Goal: Transaction & Acquisition: Purchase product/service

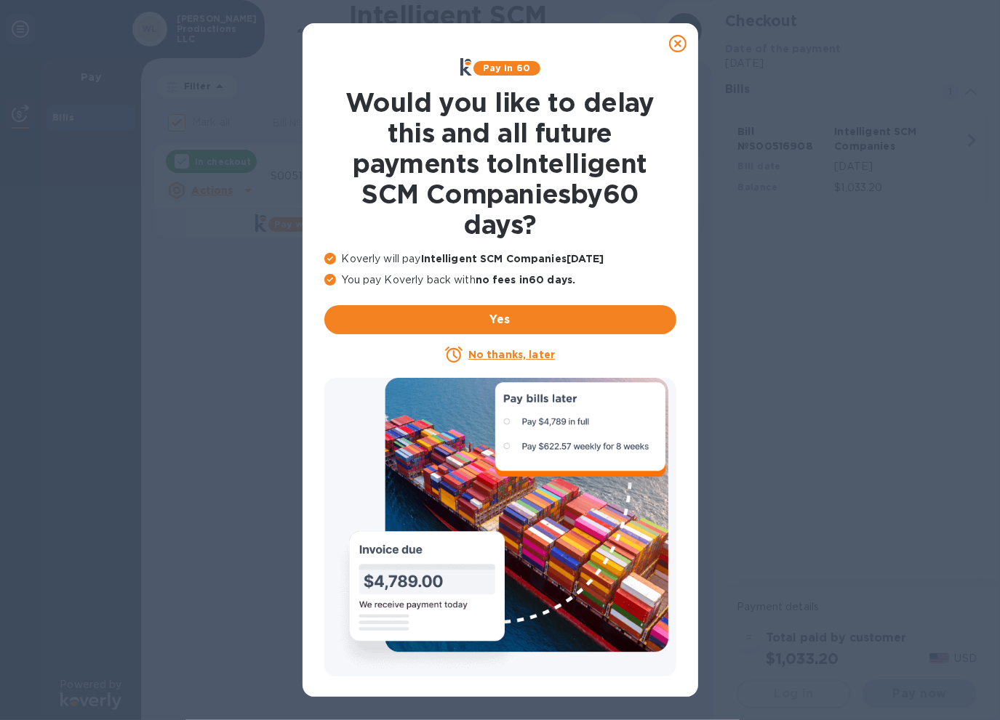
checkbox input "false"
click at [679, 38] on icon at bounding box center [677, 43] width 17 height 17
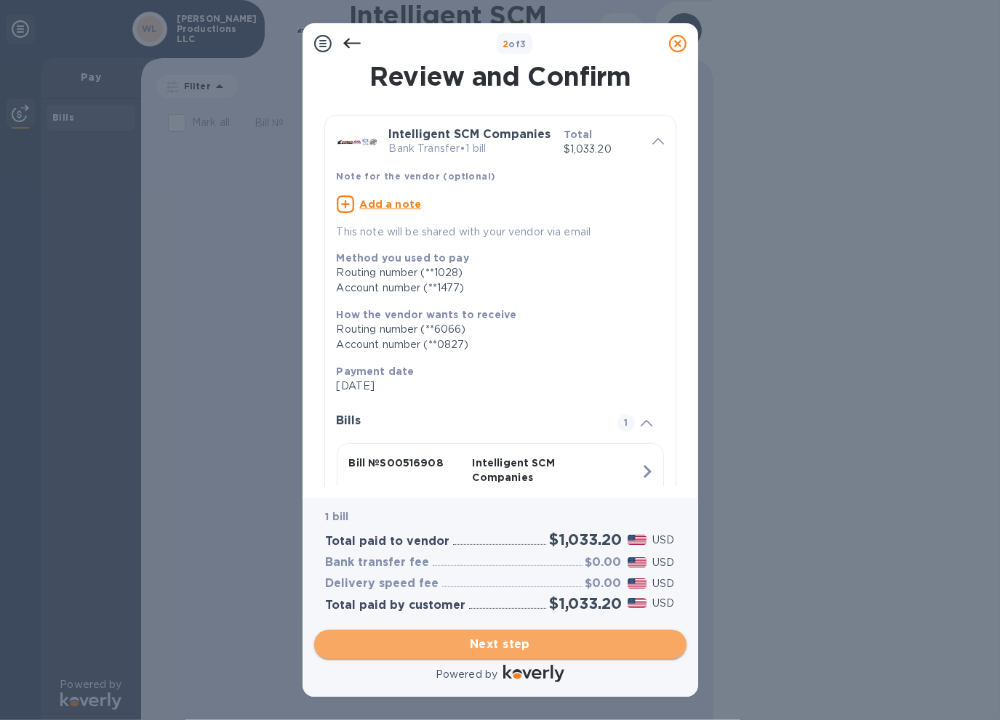
click at [520, 645] on span "Next step" at bounding box center [500, 644] width 349 height 17
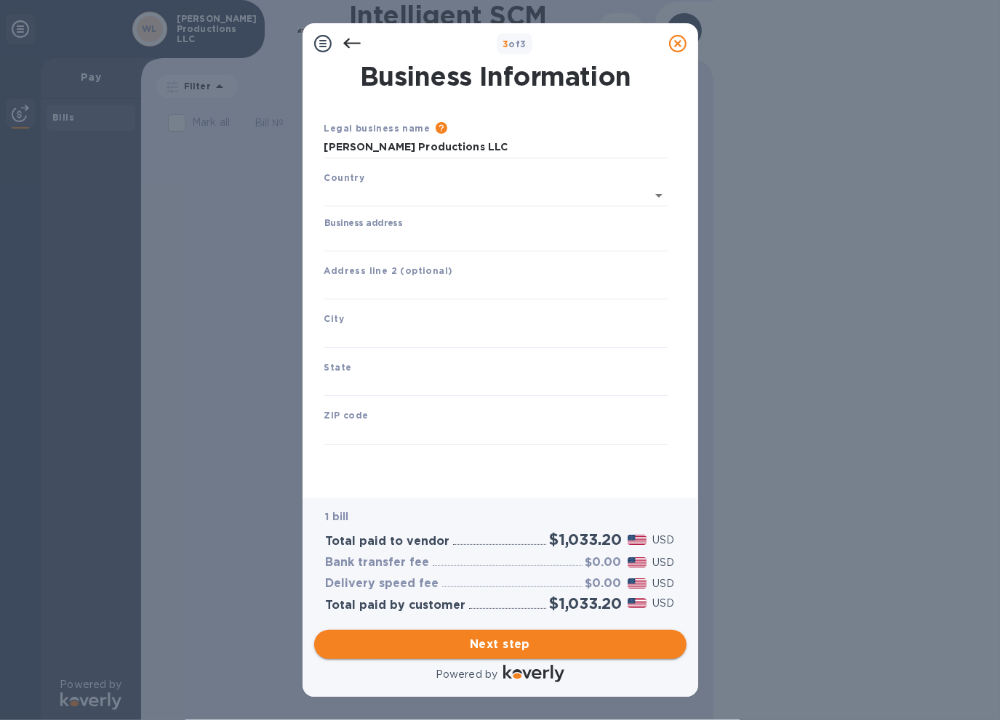
type input "[GEOGRAPHIC_DATA]"
click at [405, 234] on input "Business address" at bounding box center [495, 238] width 343 height 22
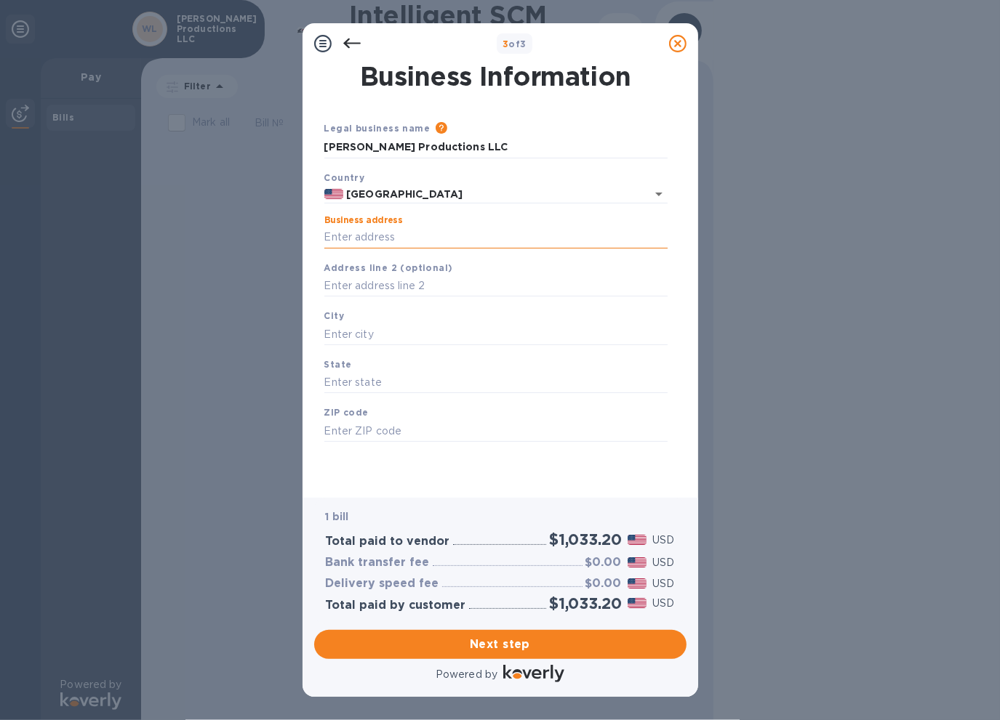
type input "[STREET_ADDRESS][US_STATE]"
click at [390, 283] on input "text" at bounding box center [495, 287] width 343 height 22
click at [359, 334] on input "text" at bounding box center [495, 334] width 343 height 22
click at [363, 334] on input "text" at bounding box center [495, 334] width 343 height 22
type input "[PERSON_NAME]"
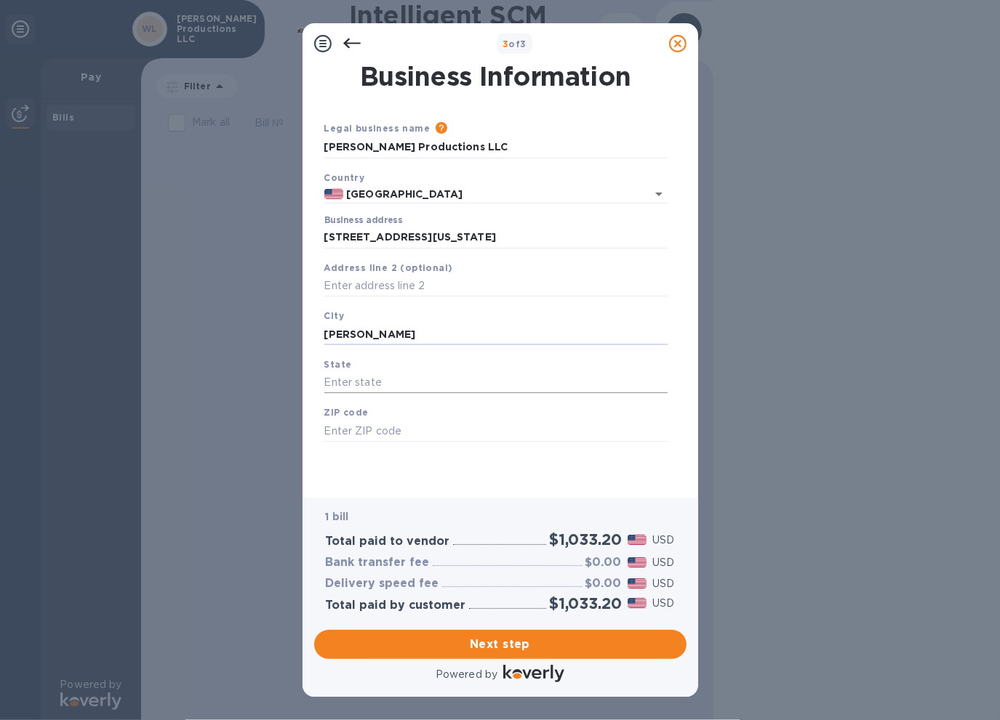
click at [384, 379] on input "text" at bounding box center [495, 383] width 343 height 22
type input "CA"
click at [379, 433] on input "text" at bounding box center [495, 431] width 343 height 22
click at [382, 435] on input "text" at bounding box center [495, 431] width 343 height 22
type input "95948"
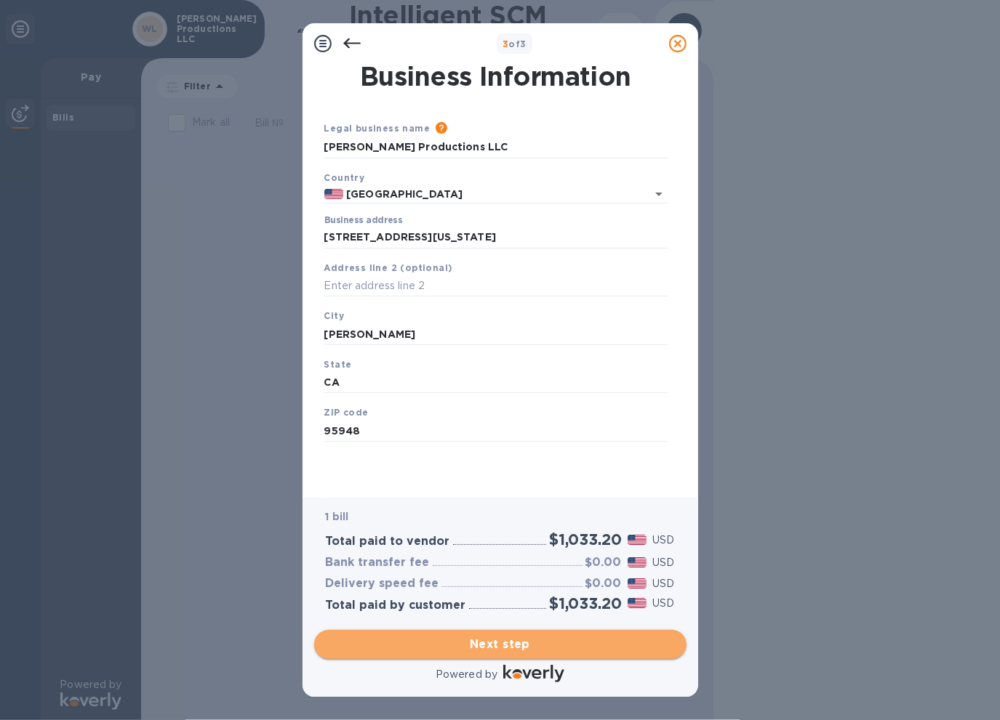
click at [502, 648] on span "Next step" at bounding box center [500, 644] width 349 height 17
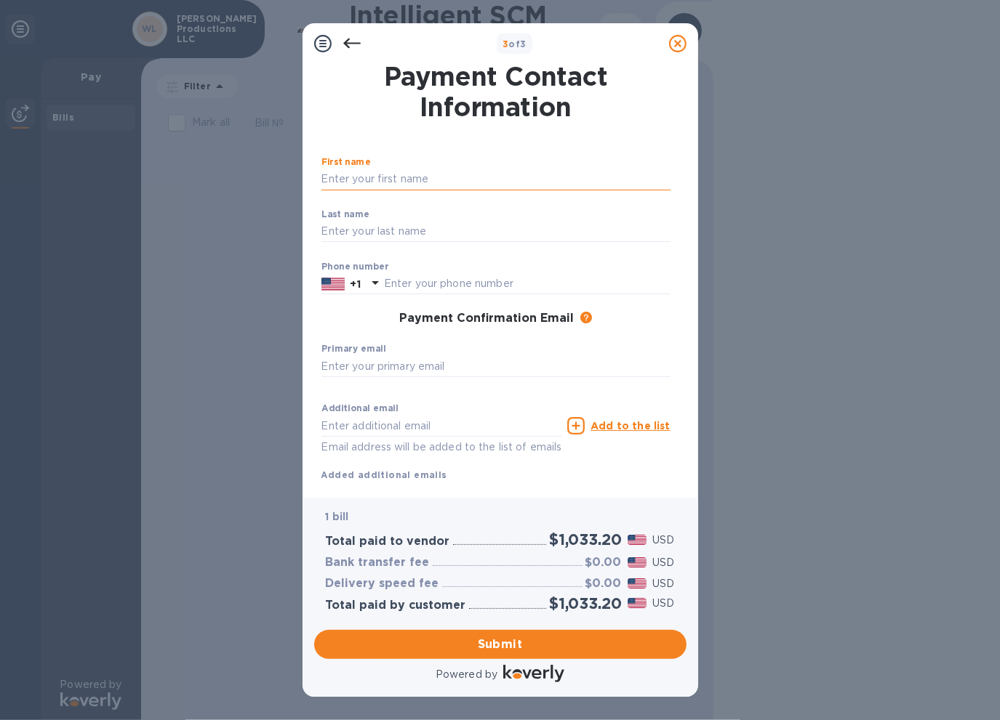
click at [398, 169] on input "text" at bounding box center [495, 180] width 349 height 22
type input "ROHAN"
type input "[PERSON_NAME]"
type input "3109614542"
type input "[PERSON_NAME][EMAIL_ADDRESS][DOMAIN_NAME]"
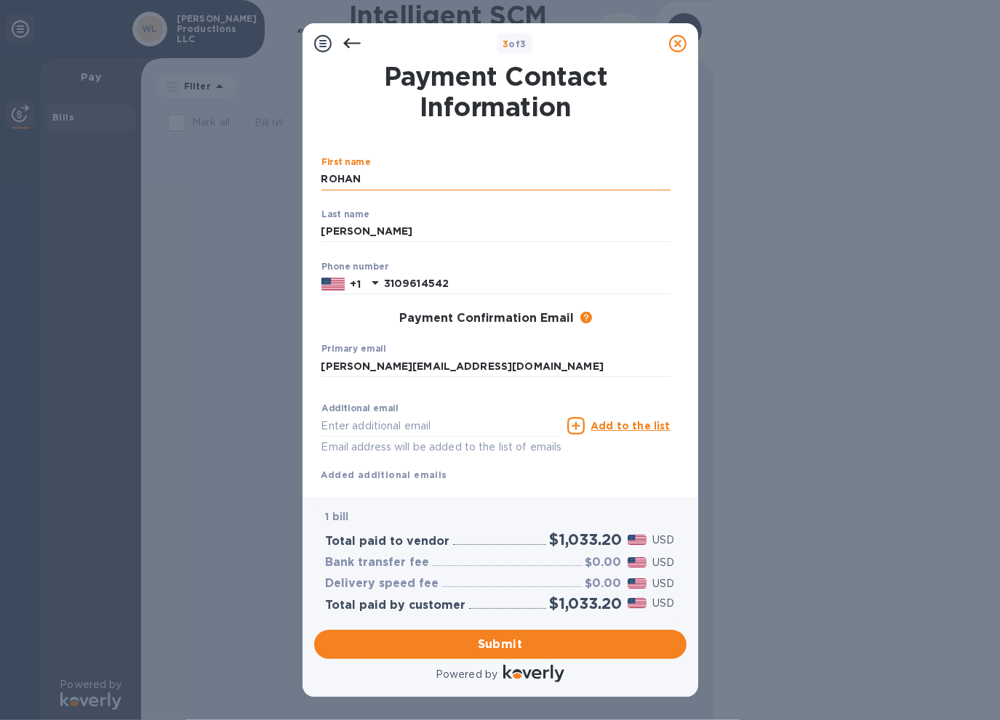
type input "[PERSON_NAME][EMAIL_ADDRESS][DOMAIN_NAME]"
click at [510, 636] on span "Submit" at bounding box center [500, 644] width 349 height 17
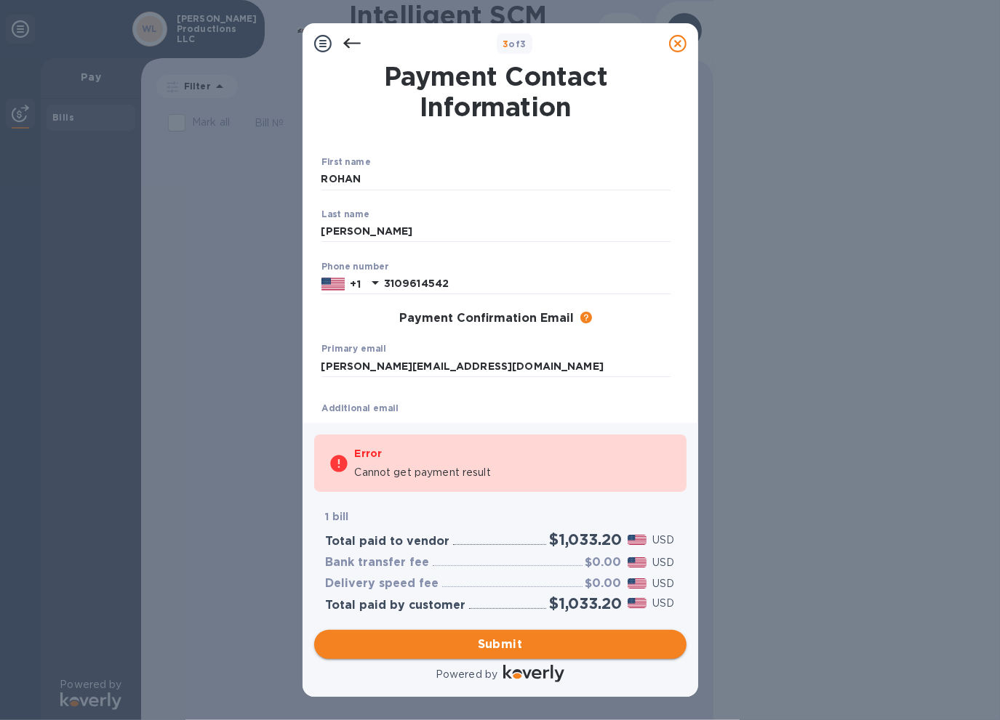
click at [496, 641] on span "Submit" at bounding box center [500, 644] width 349 height 17
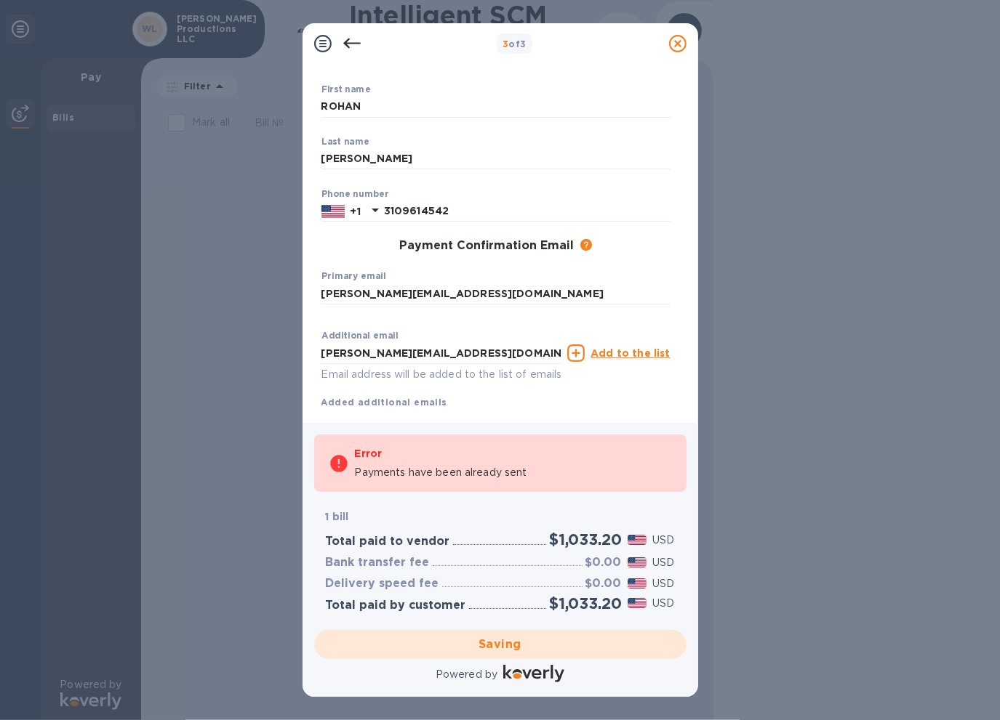
scroll to position [112, 0]
